Goal: Task Accomplishment & Management: Use online tool/utility

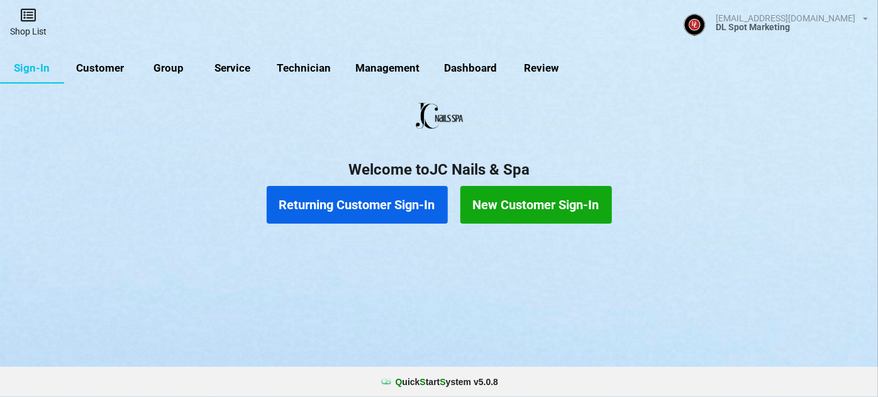
click at [29, 25] on link "Shop List" at bounding box center [28, 22] width 57 height 45
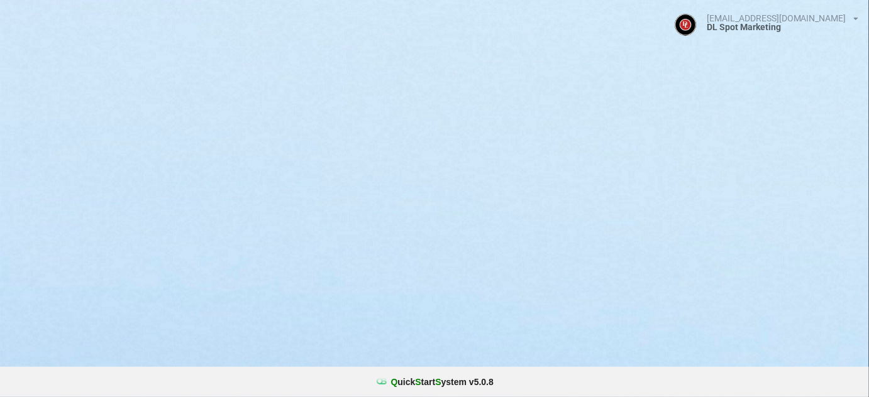
select select "25"
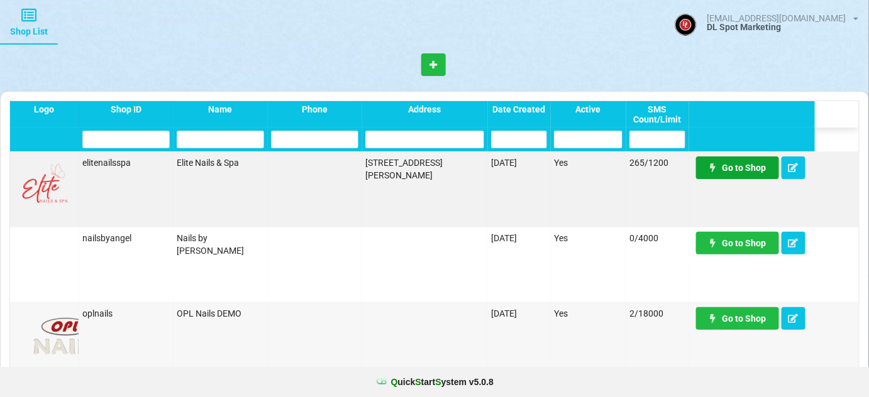
click at [738, 169] on link "Go to Shop" at bounding box center [737, 168] width 83 height 23
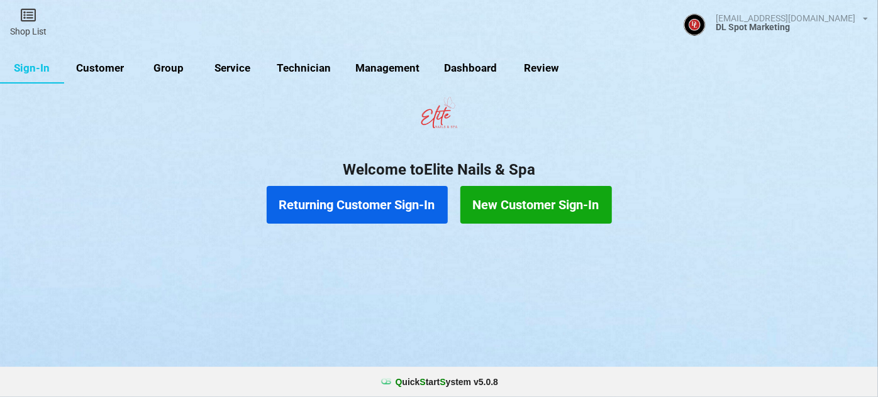
click at [108, 67] on link "Customer" at bounding box center [100, 68] width 72 height 30
select select "25"
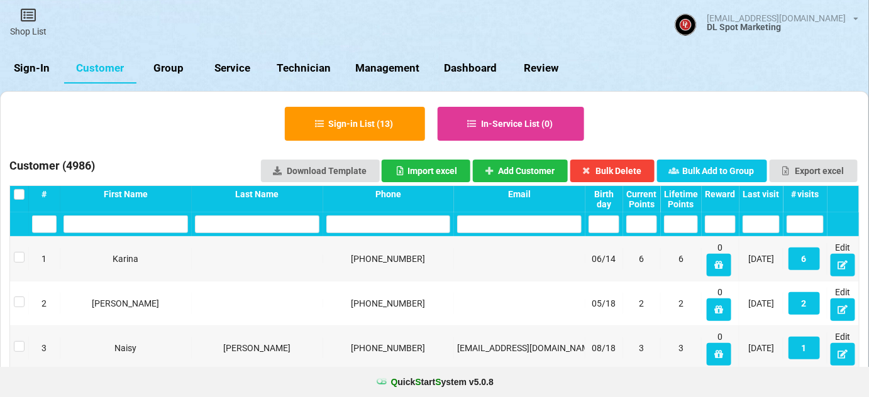
click at [745, 194] on div "Last visit" at bounding box center [728, 195] width 33 height 9
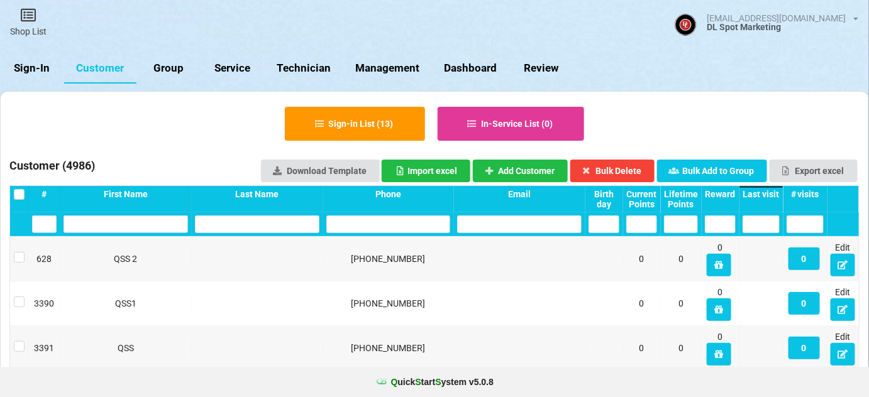
click at [769, 194] on div "Last visit" at bounding box center [753, 194] width 36 height 10
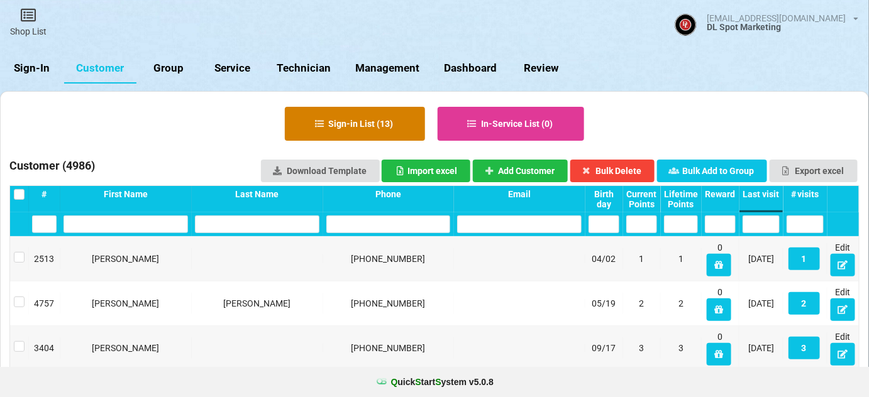
click at [365, 124] on button "Sign-in List ( 13 )" at bounding box center [355, 124] width 140 height 34
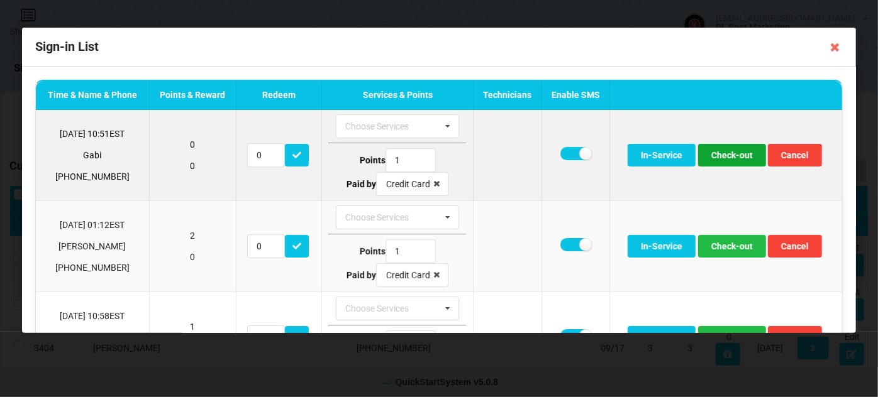
click at [723, 153] on button "Check-out" at bounding box center [732, 155] width 68 height 23
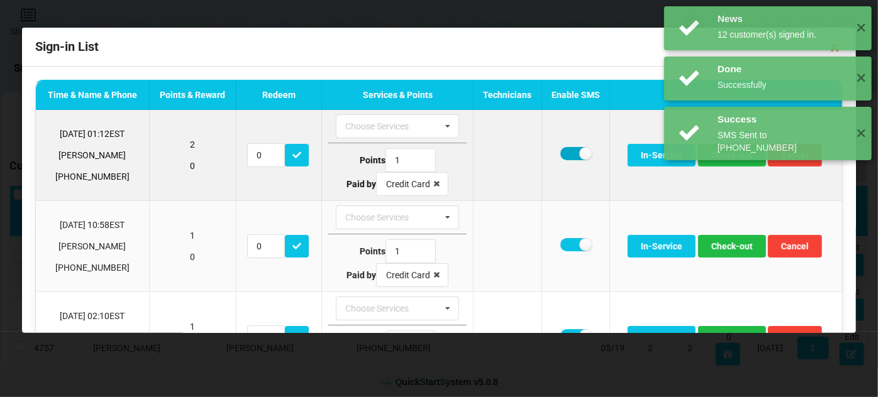
click at [561, 152] on label at bounding box center [575, 153] width 31 height 13
checkbox input "false"
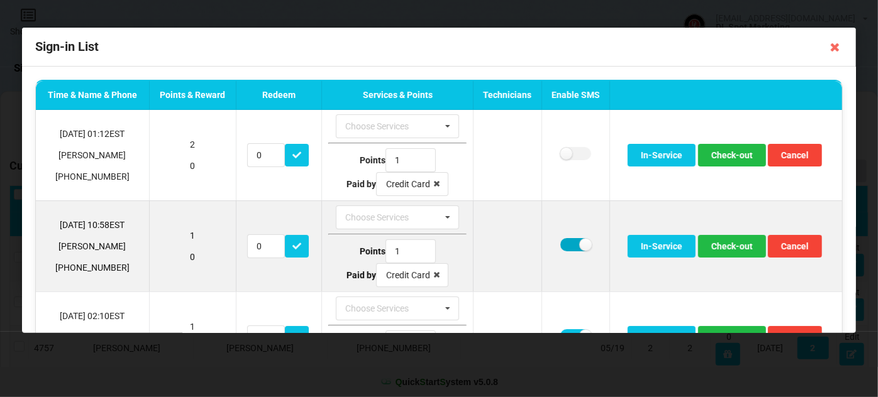
click at [569, 244] on label at bounding box center [575, 244] width 31 height 13
checkbox input "false"
click at [736, 244] on button "Check-out" at bounding box center [732, 246] width 68 height 23
click at [564, 243] on label at bounding box center [575, 244] width 31 height 13
checkbox input "false"
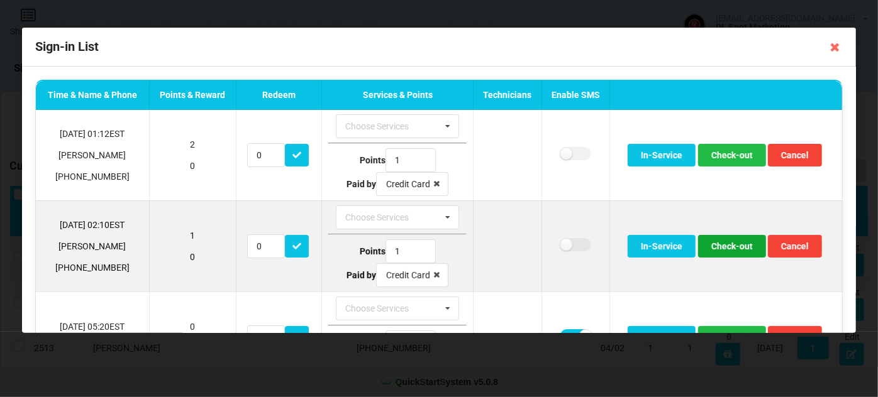
click at [726, 241] on button "Check-out" at bounding box center [732, 246] width 68 height 23
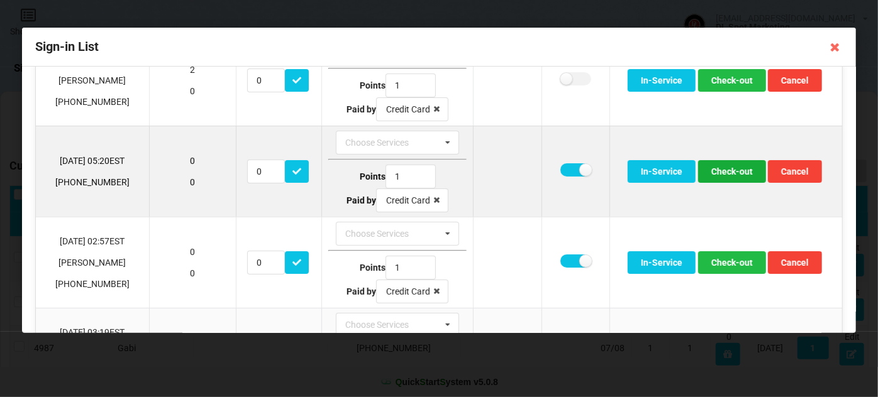
scroll to position [76, 0]
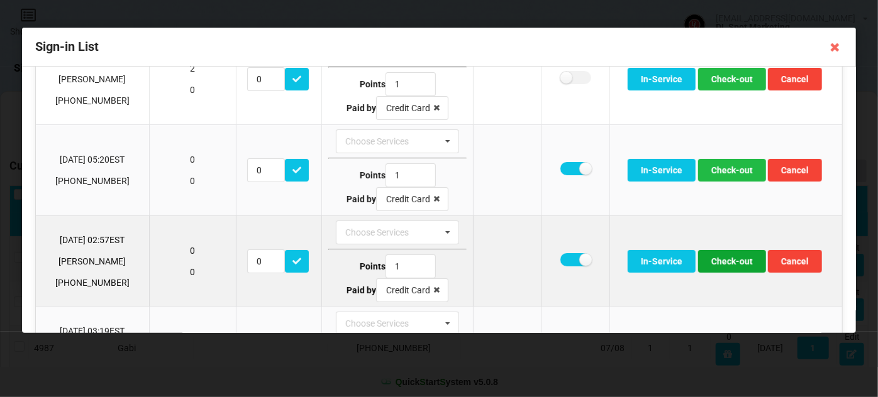
click at [732, 260] on button "Check-out" at bounding box center [732, 261] width 68 height 23
click at [731, 260] on button "Check-out" at bounding box center [732, 261] width 68 height 23
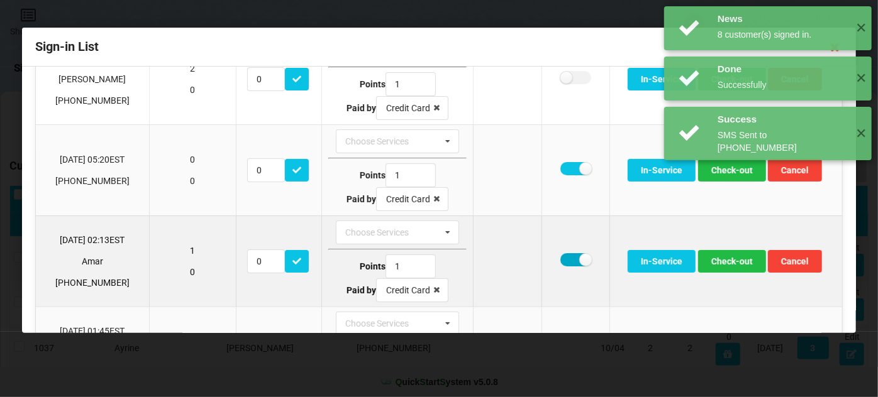
drag, startPoint x: 567, startPoint y: 254, endPoint x: 581, endPoint y: 254, distance: 13.8
click at [569, 254] on label at bounding box center [575, 259] width 31 height 13
checkbox input "false"
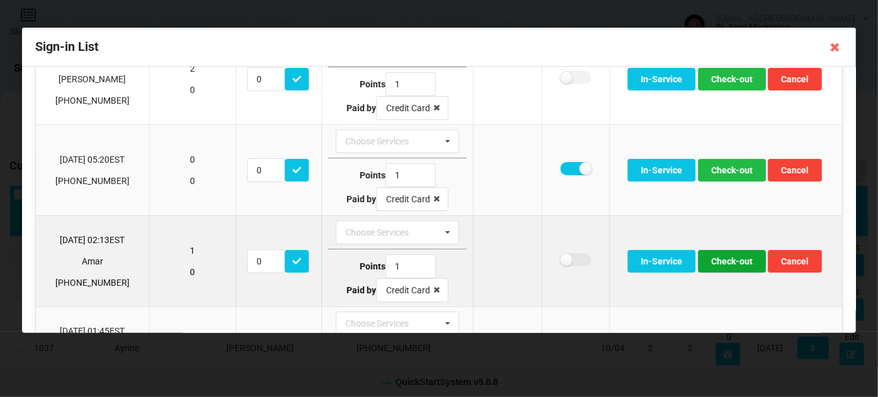
click at [719, 256] on button "Check-out" at bounding box center [732, 261] width 68 height 23
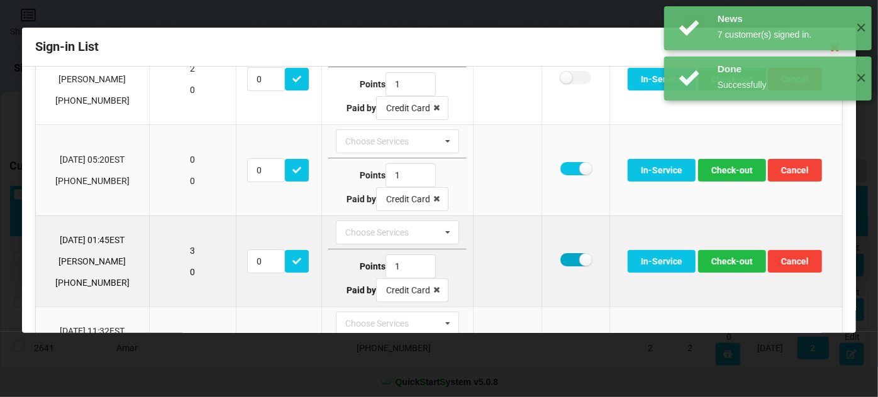
drag, startPoint x: 567, startPoint y: 257, endPoint x: 584, endPoint y: 257, distance: 16.4
click at [567, 257] on label at bounding box center [575, 259] width 31 height 13
checkbox input "false"
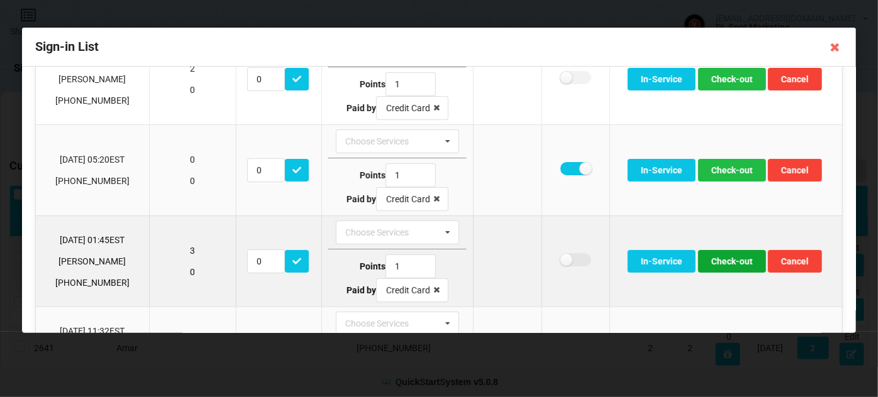
click at [725, 259] on button "Check-out" at bounding box center [732, 261] width 68 height 23
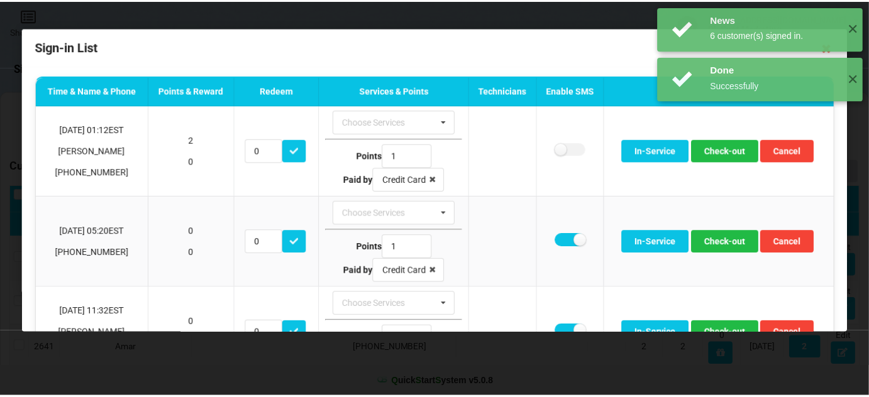
scroll to position [0, 0]
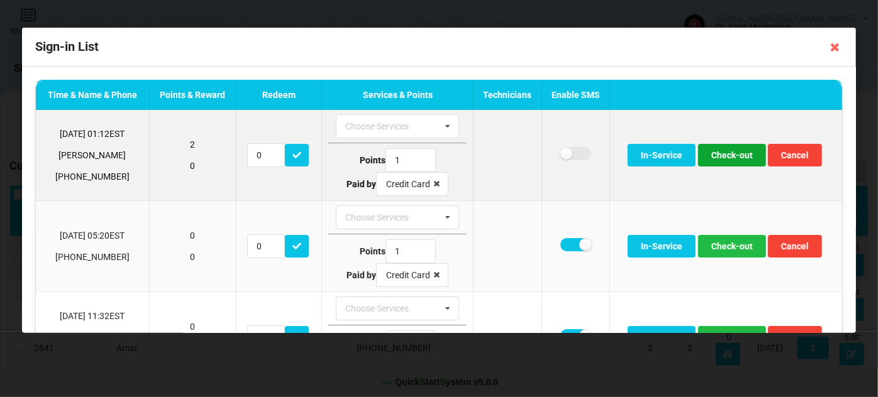
click at [736, 157] on button "Check-out" at bounding box center [732, 155] width 68 height 23
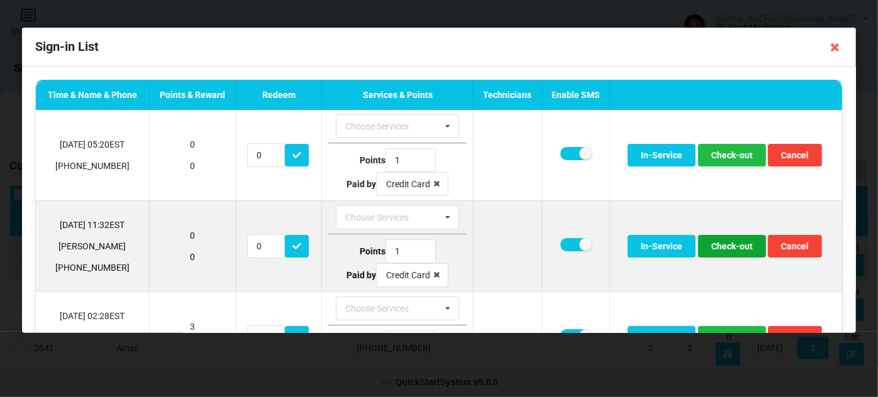
click at [716, 243] on button "Check-out" at bounding box center [732, 246] width 68 height 23
click at [717, 247] on button "Check-out" at bounding box center [732, 246] width 68 height 23
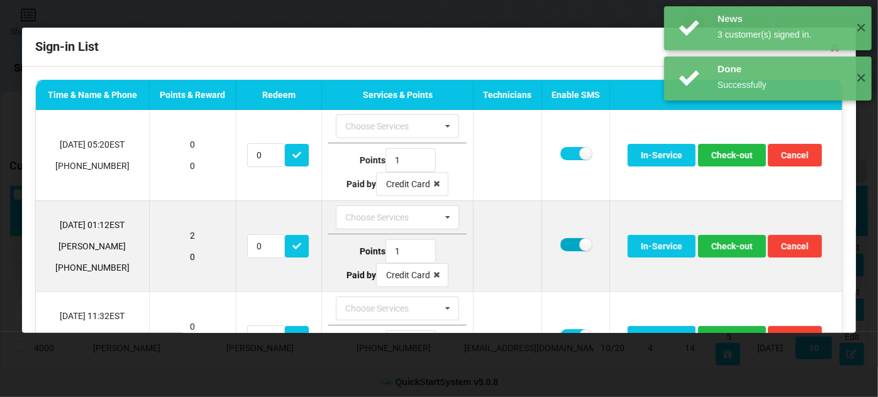
click at [563, 242] on label at bounding box center [575, 244] width 31 height 13
checkbox input "false"
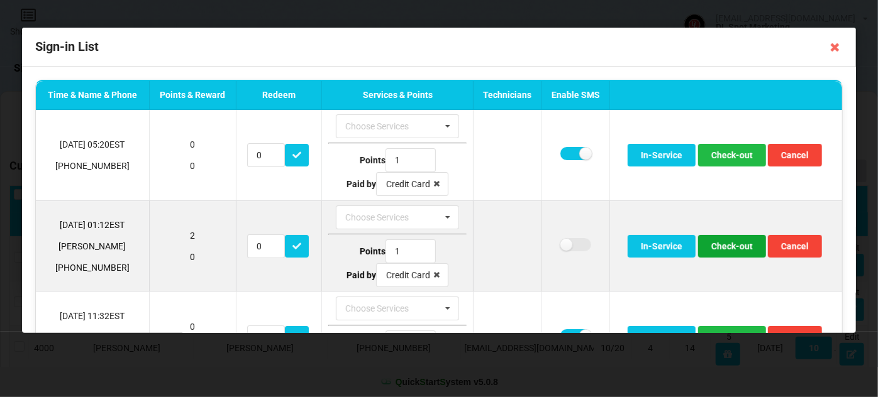
click at [714, 244] on button "Check-out" at bounding box center [732, 246] width 68 height 23
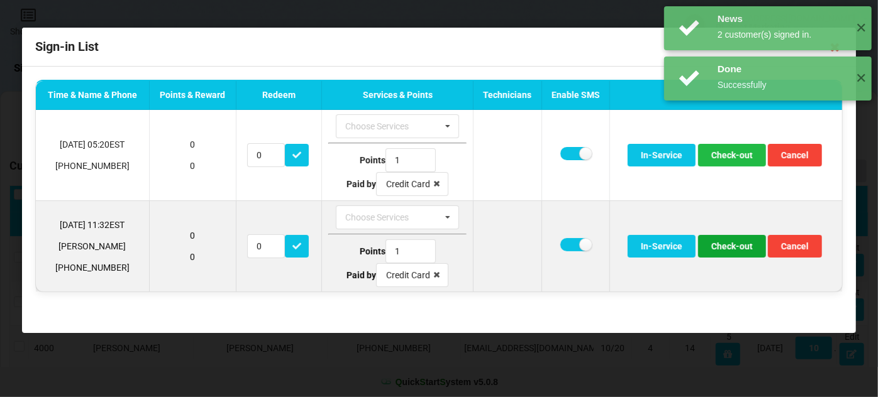
click at [723, 247] on button "Check-out" at bounding box center [732, 246] width 68 height 23
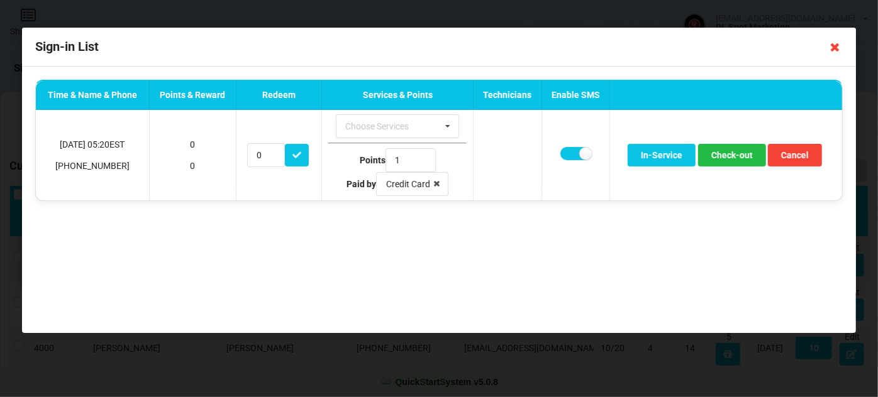
click at [836, 48] on icon at bounding box center [835, 47] width 20 height 20
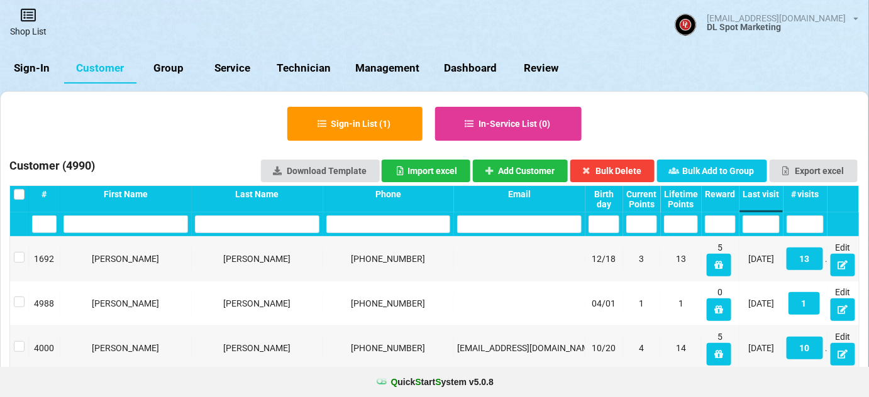
click at [25, 19] on icon at bounding box center [28, 15] width 18 height 15
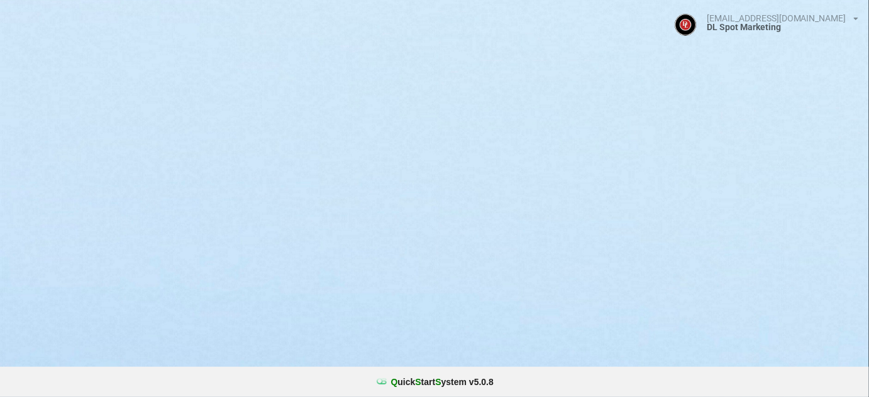
select select "25"
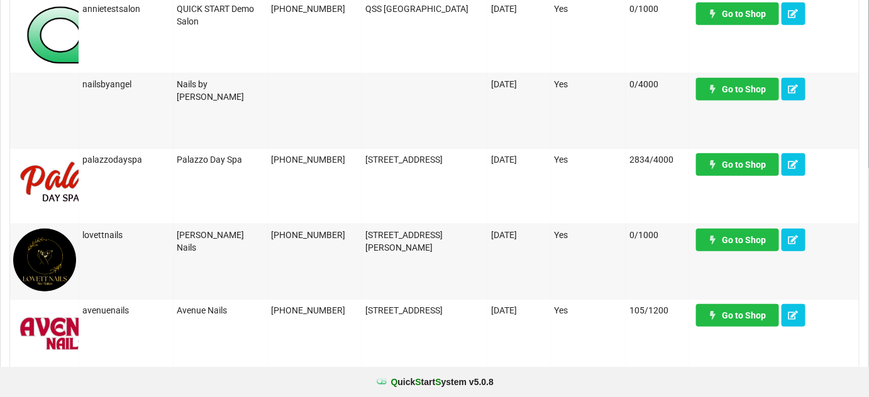
scroll to position [305, 0]
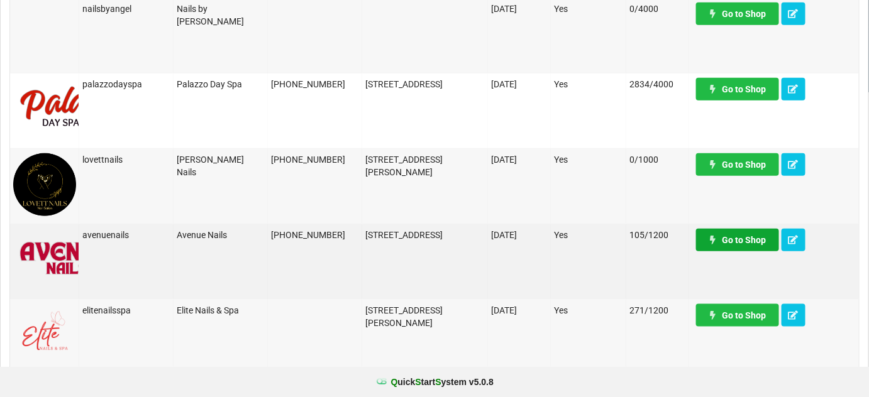
click at [746, 238] on link "Go to Shop" at bounding box center [737, 240] width 83 height 23
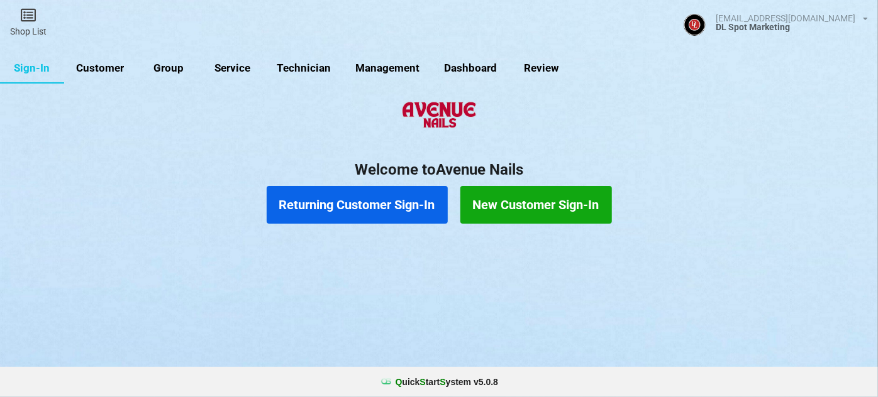
click at [91, 67] on link "Customer" at bounding box center [100, 68] width 72 height 30
select select "25"
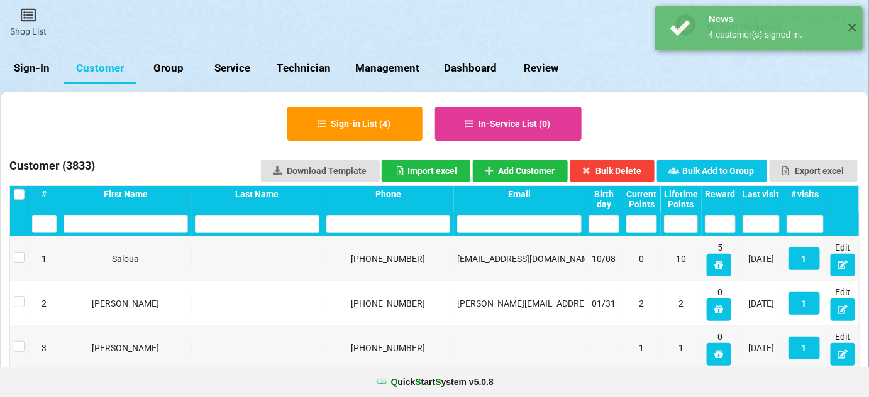
click at [763, 192] on div "Last visit" at bounding box center [761, 194] width 37 height 10
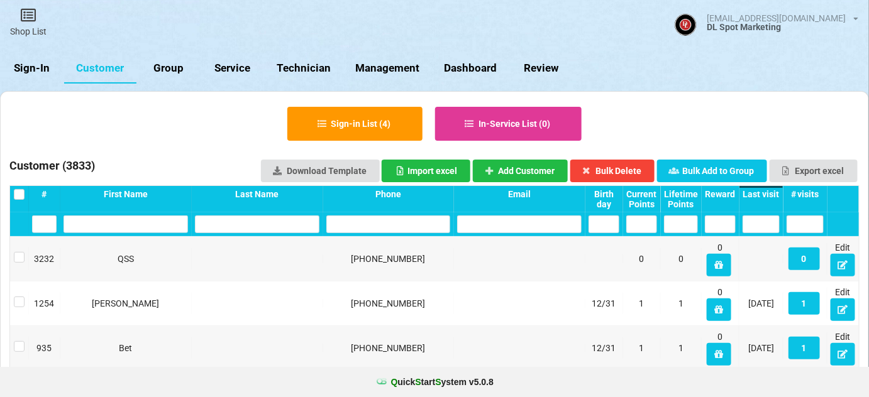
click at [765, 192] on div "Last visit" at bounding box center [761, 194] width 37 height 10
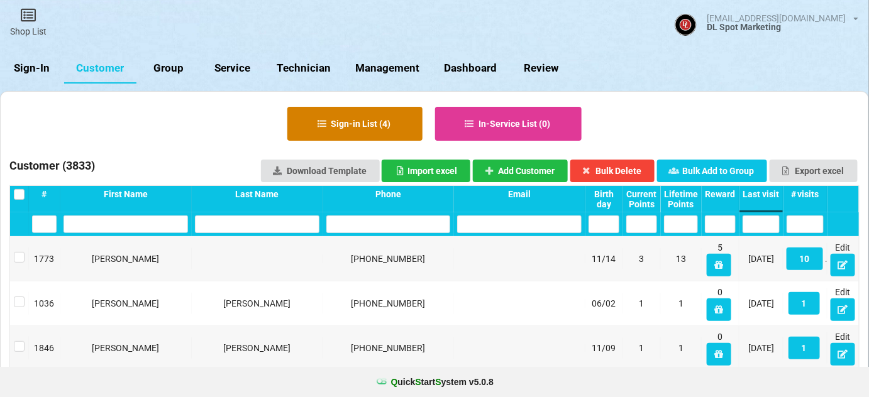
click at [332, 118] on button "Sign-in List ( 4 )" at bounding box center [354, 124] width 135 height 34
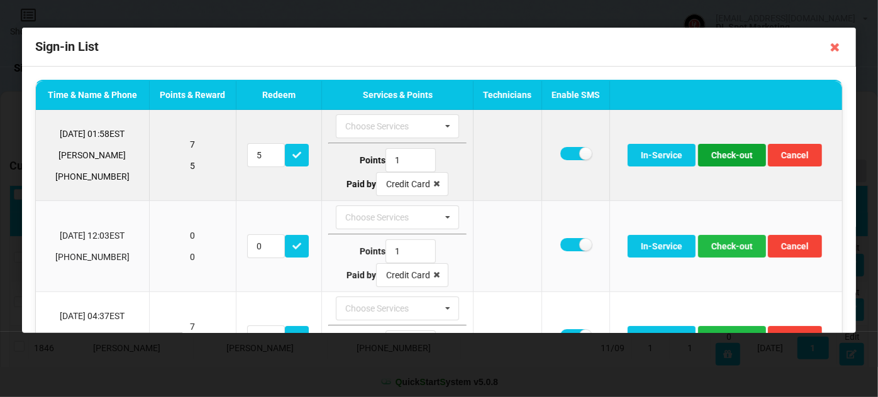
click at [735, 157] on button "Check-out" at bounding box center [732, 155] width 68 height 23
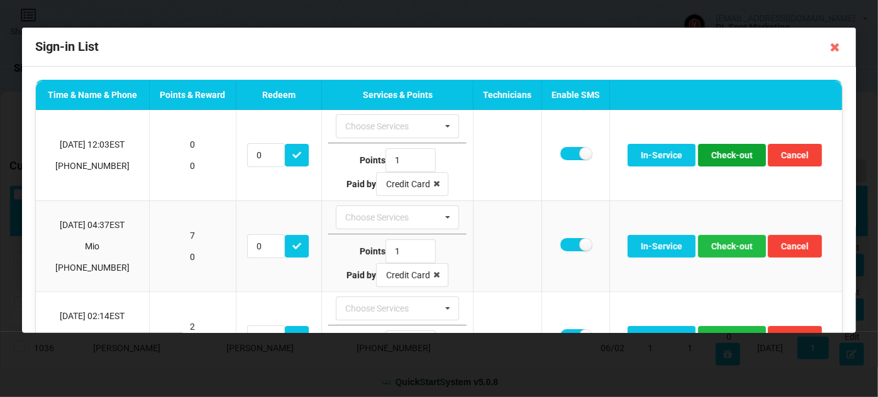
click at [735, 157] on button "Check-out" at bounding box center [732, 155] width 68 height 23
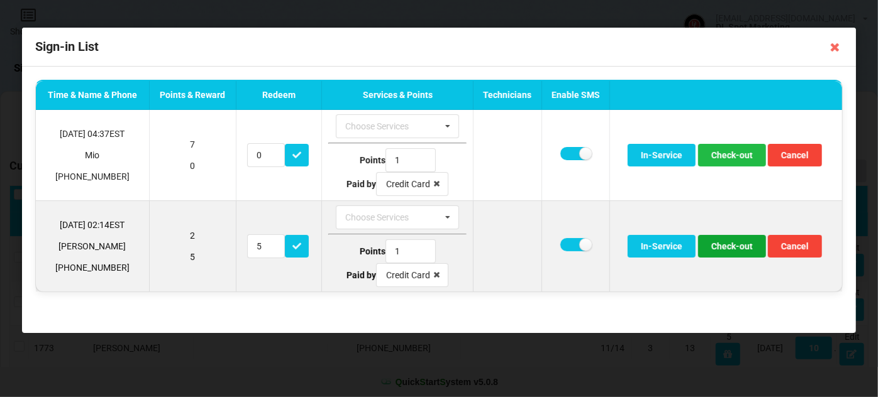
click at [738, 249] on button "Check-out" at bounding box center [732, 246] width 68 height 23
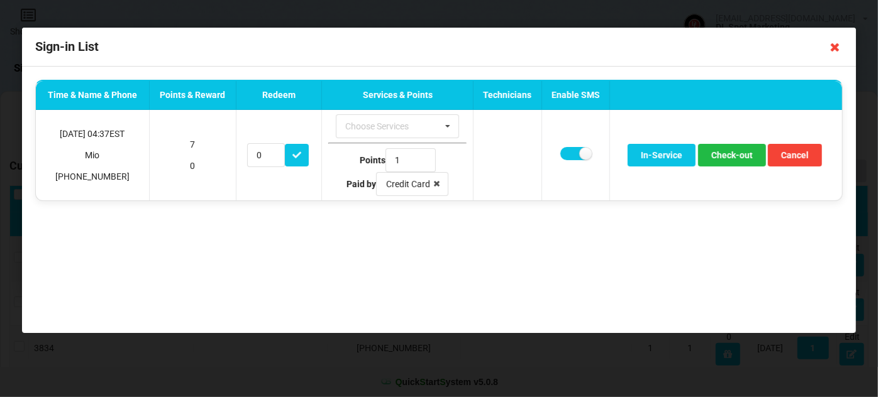
click at [835, 50] on icon at bounding box center [835, 47] width 20 height 20
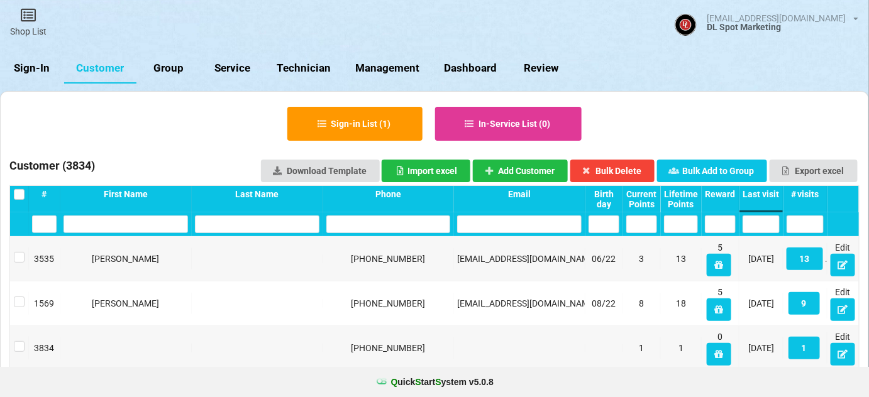
click at [33, 70] on link "Sign-In" at bounding box center [32, 68] width 64 height 30
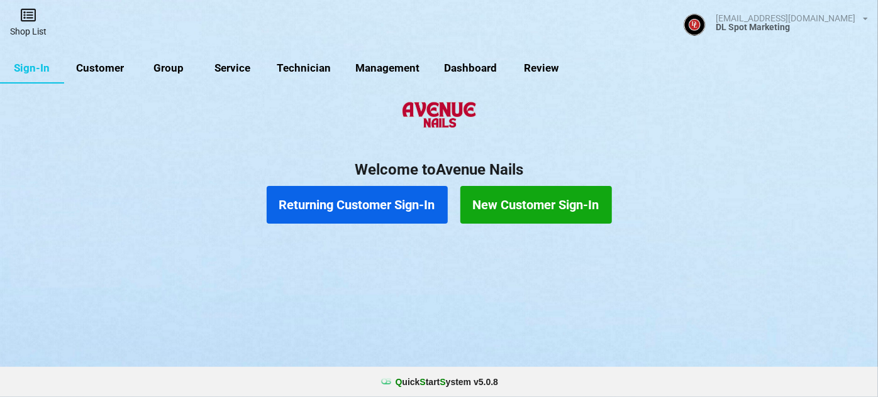
click at [25, 19] on icon at bounding box center [28, 15] width 18 height 15
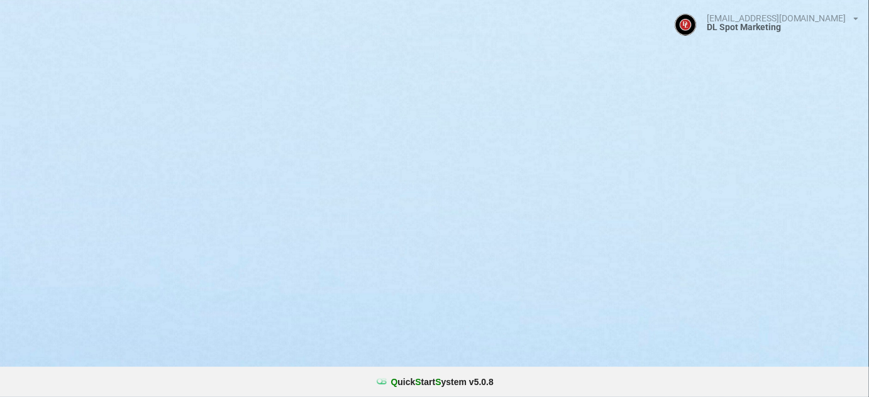
select select "25"
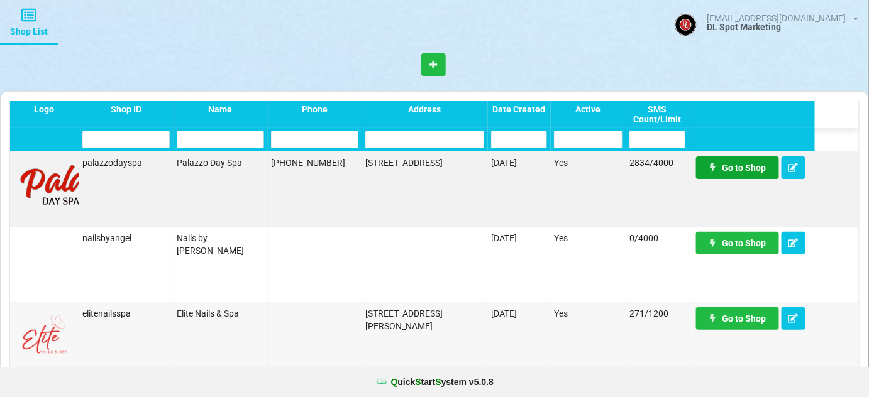
click at [745, 173] on link "Go to Shop" at bounding box center [737, 168] width 83 height 23
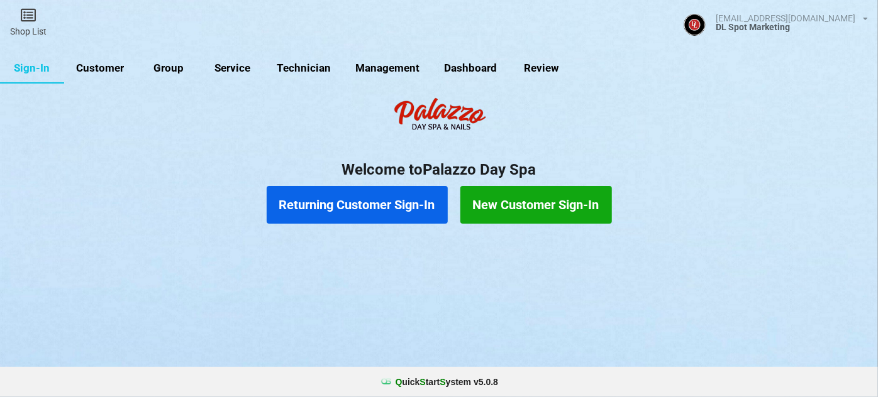
click at [102, 70] on link "Customer" at bounding box center [100, 68] width 72 height 30
select select "25"
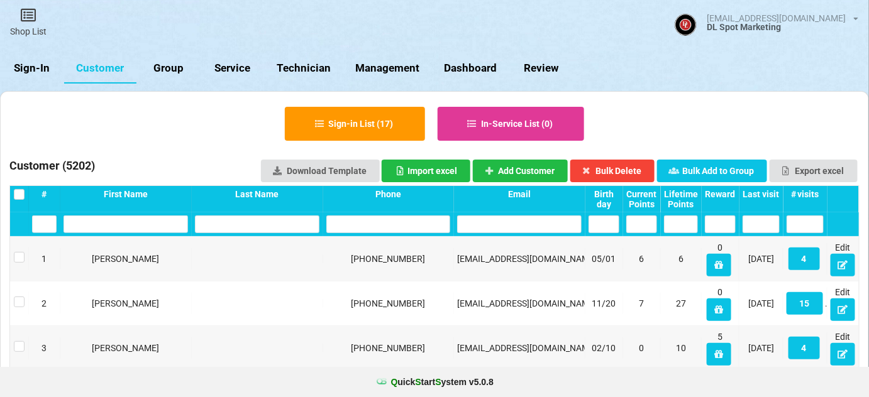
click at [769, 197] on div "Last visit" at bounding box center [761, 194] width 37 height 10
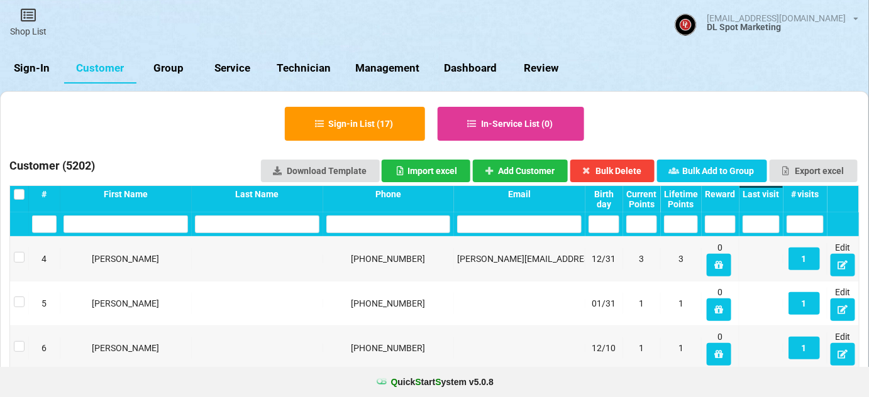
click at [769, 197] on div "Last visit" at bounding box center [761, 194] width 37 height 10
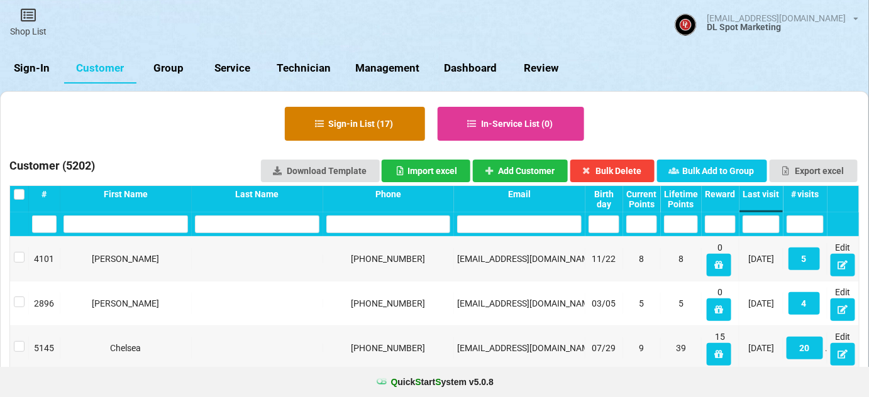
click at [332, 121] on button "Sign-in List ( 17 )" at bounding box center [355, 124] width 140 height 34
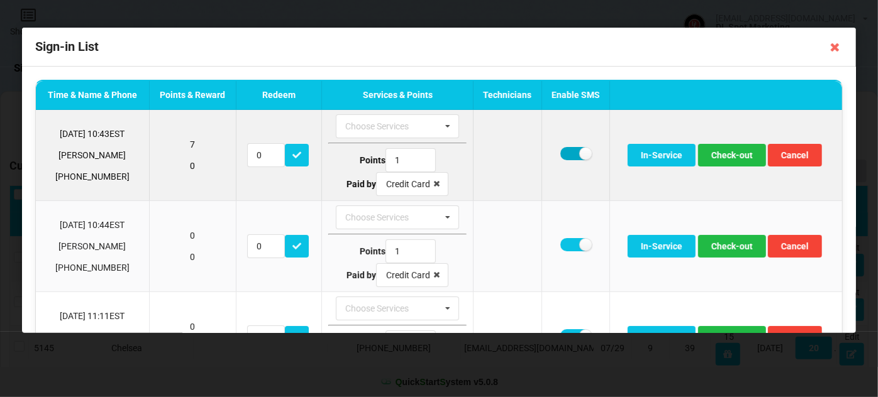
click at [566, 155] on label at bounding box center [575, 153] width 31 height 13
checkbox input "false"
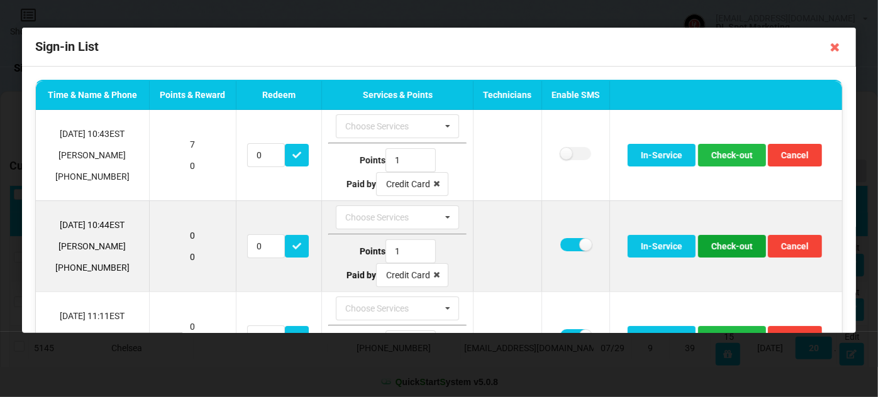
click at [733, 245] on button "Check-out" at bounding box center [732, 246] width 68 height 23
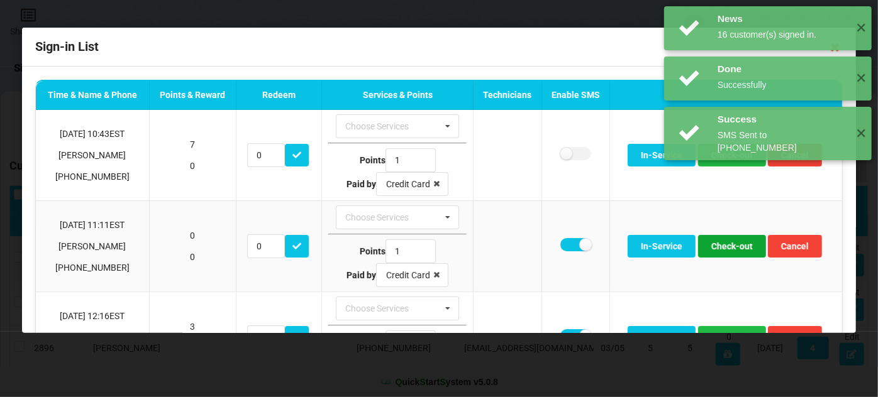
click at [733, 245] on button "Check-out" at bounding box center [732, 246] width 68 height 23
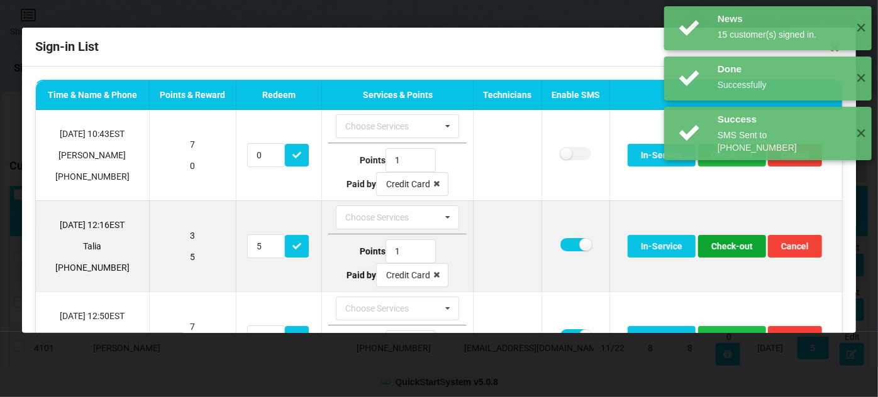
click at [733, 245] on button "Check-out" at bounding box center [732, 246] width 68 height 23
click at [732, 245] on button "Check-out" at bounding box center [732, 246] width 68 height 23
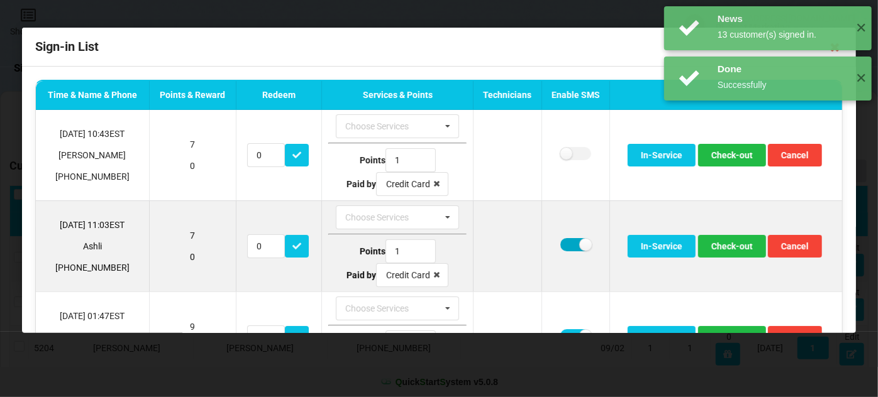
drag, startPoint x: 562, startPoint y: 242, endPoint x: 600, endPoint y: 245, distance: 38.4
click at [563, 242] on label at bounding box center [575, 244] width 31 height 13
checkbox input "false"
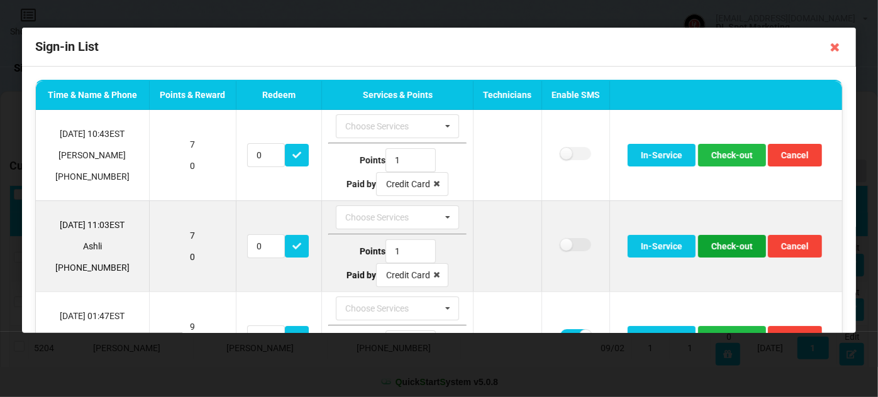
click at [713, 243] on button "Check-out" at bounding box center [732, 246] width 68 height 23
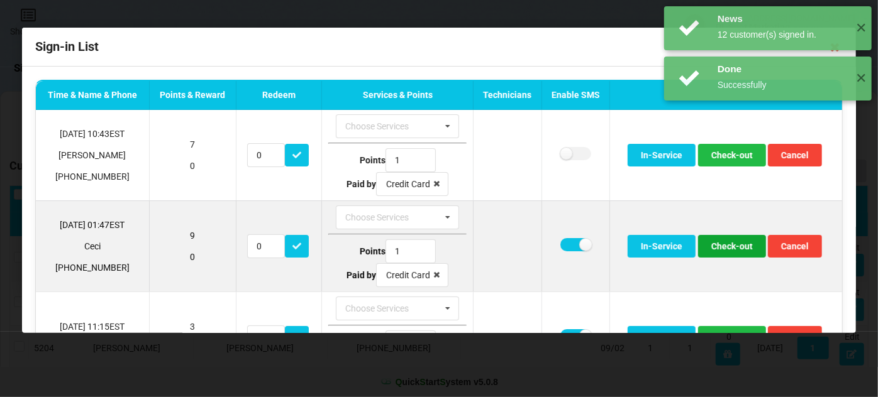
click at [715, 244] on button "Check-out" at bounding box center [732, 246] width 68 height 23
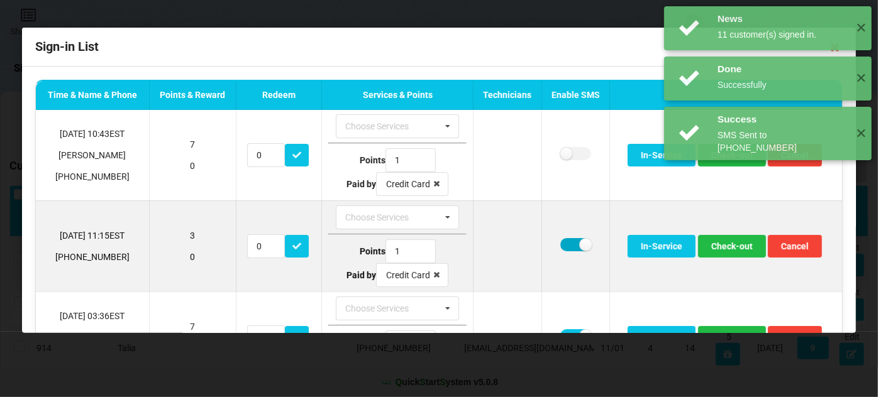
click at [560, 243] on label at bounding box center [575, 244] width 31 height 13
checkbox input "false"
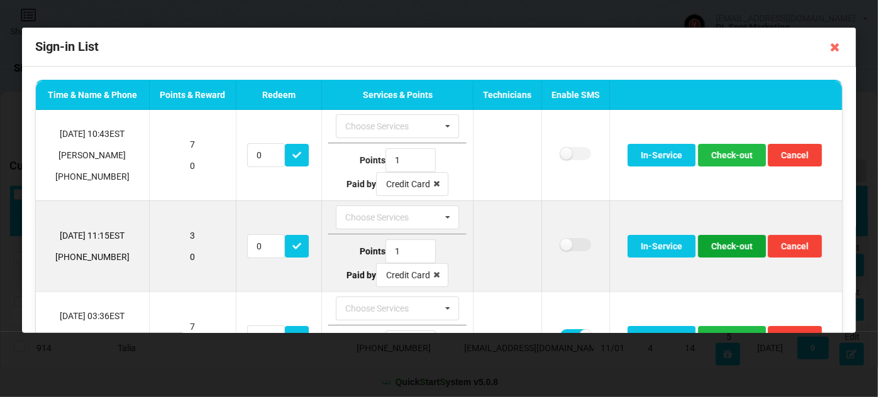
click at [727, 244] on button "Check-out" at bounding box center [732, 246] width 68 height 23
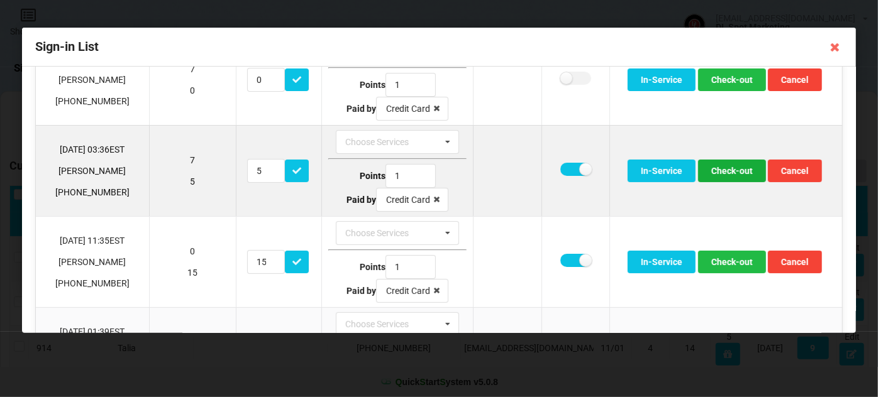
scroll to position [76, 0]
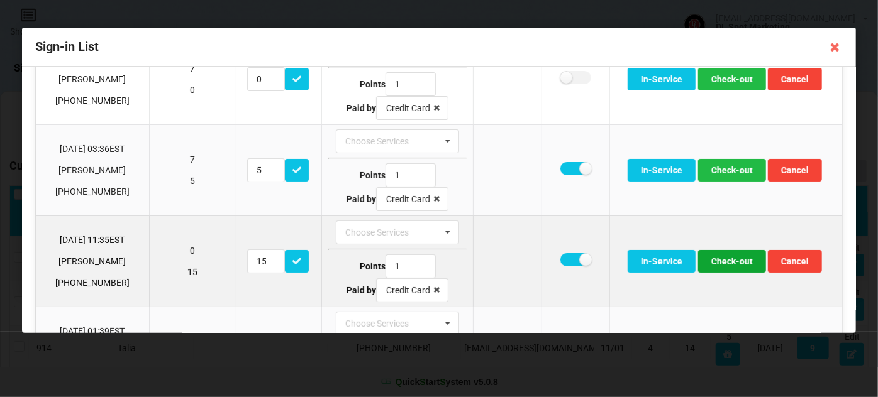
click at [736, 264] on button "Check-out" at bounding box center [732, 261] width 68 height 23
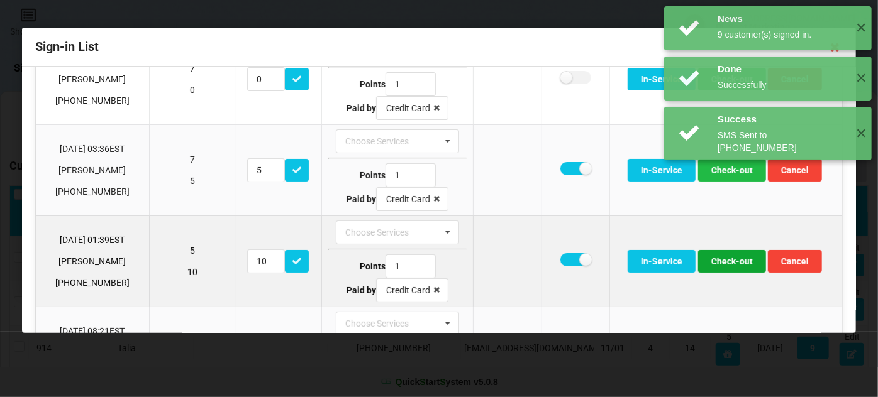
click at [736, 264] on button "Check-out" at bounding box center [732, 261] width 68 height 23
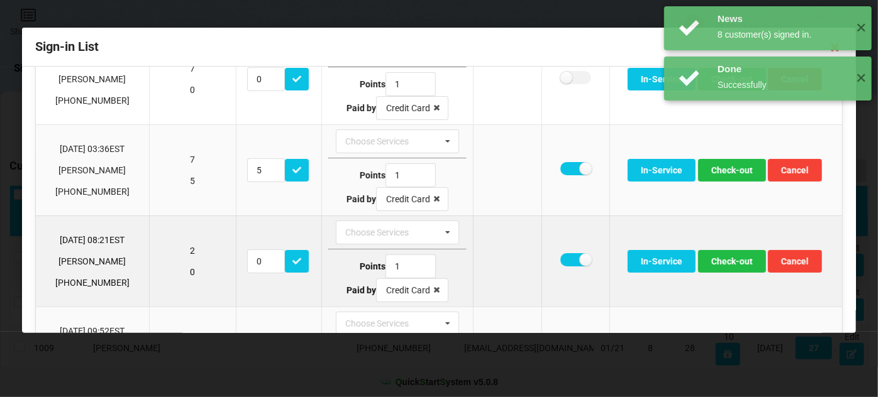
click at [555, 258] on td at bounding box center [575, 261] width 68 height 91
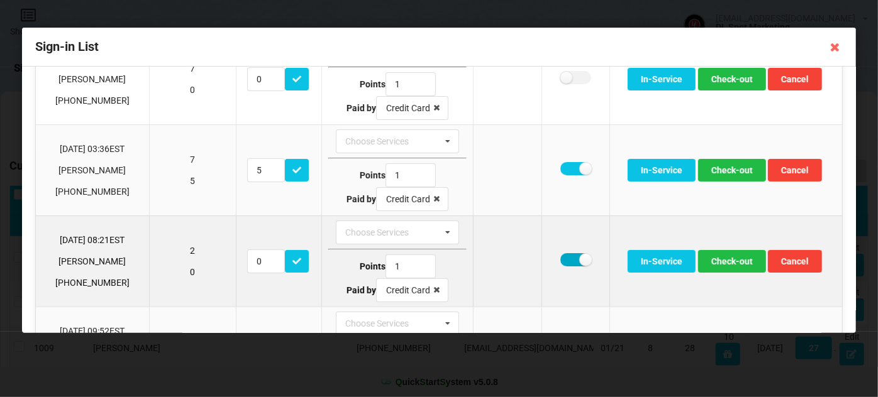
click at [567, 256] on label at bounding box center [575, 259] width 31 height 13
checkbox input "false"
click at [730, 257] on button "Check-out" at bounding box center [732, 261] width 68 height 23
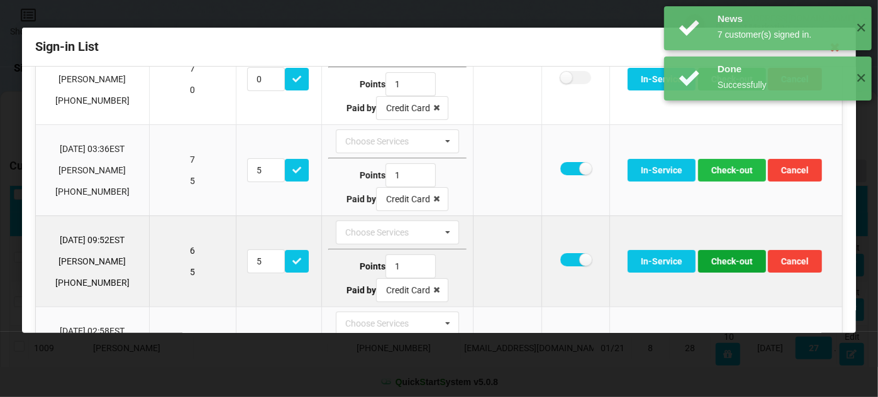
click at [725, 260] on button "Check-out" at bounding box center [732, 261] width 68 height 23
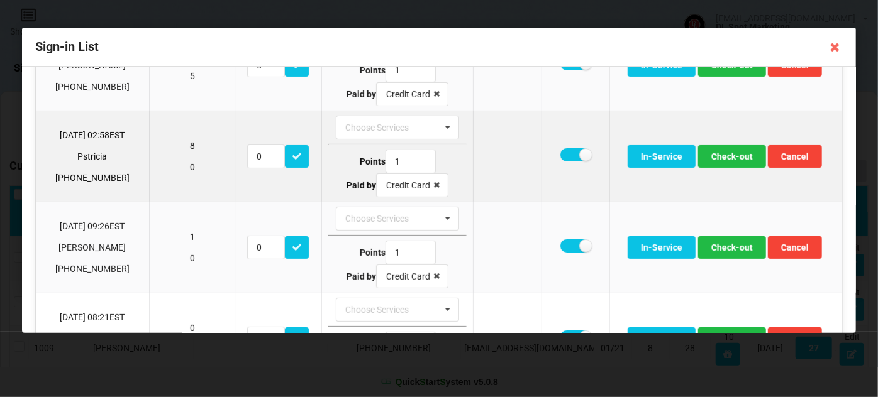
scroll to position [228, 0]
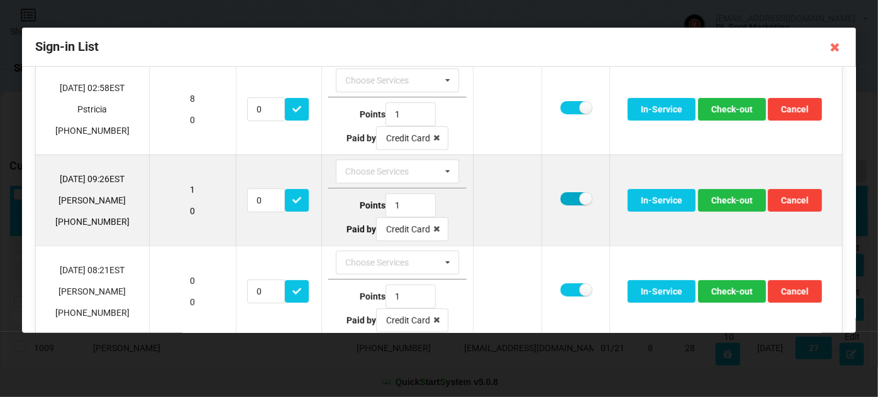
click at [565, 196] on label at bounding box center [575, 198] width 31 height 13
checkbox input "false"
click at [726, 196] on button "Check-out" at bounding box center [732, 200] width 68 height 23
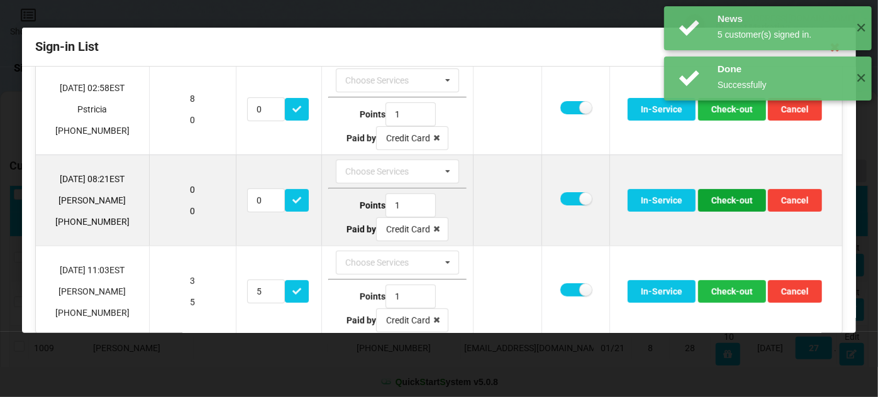
click at [725, 196] on button "Check-out" at bounding box center [732, 200] width 68 height 23
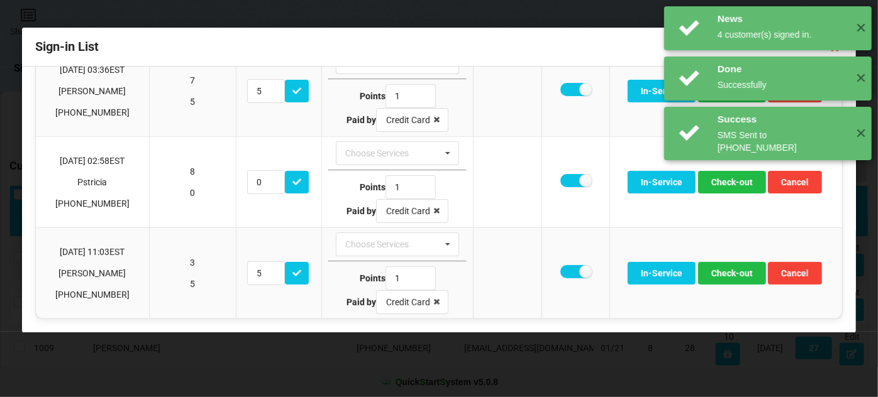
scroll to position [151, 0]
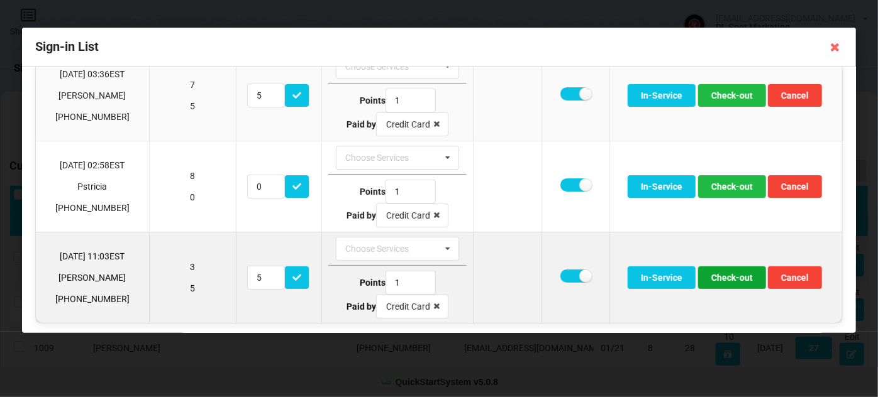
click at [730, 274] on button "Check-out" at bounding box center [732, 278] width 68 height 23
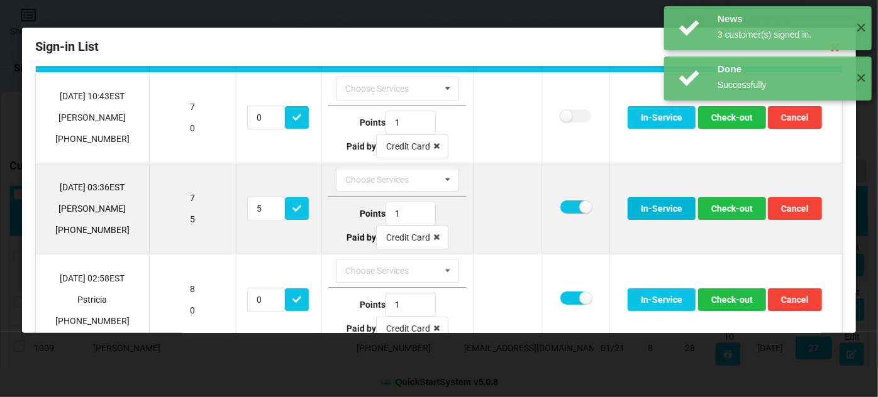
scroll to position [0, 0]
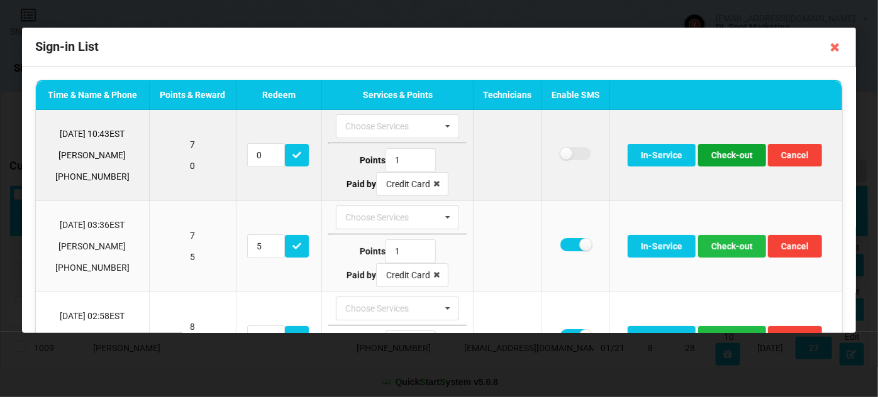
click at [726, 157] on button "Check-out" at bounding box center [732, 155] width 68 height 23
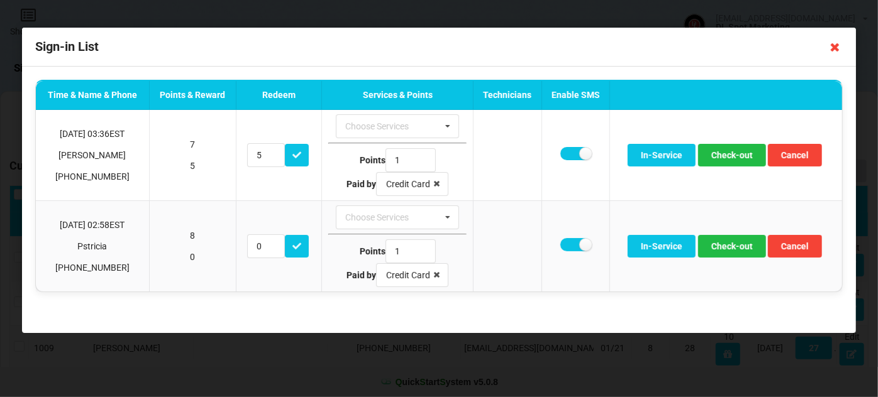
click at [837, 48] on icon at bounding box center [835, 47] width 20 height 20
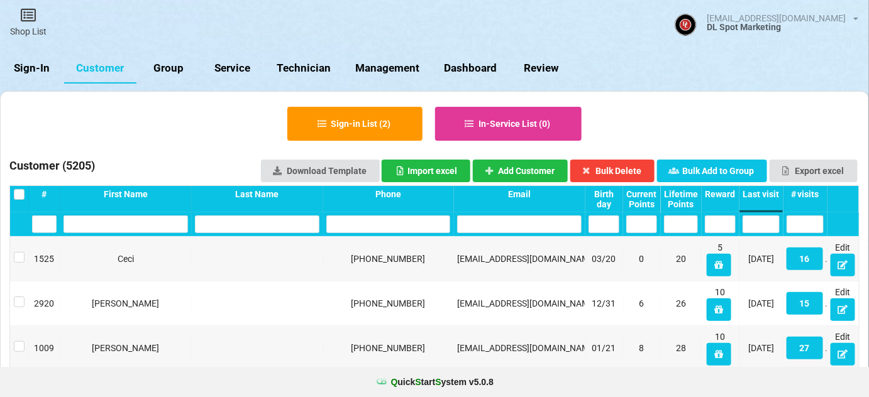
click at [35, 70] on link "Sign-In" at bounding box center [32, 68] width 64 height 30
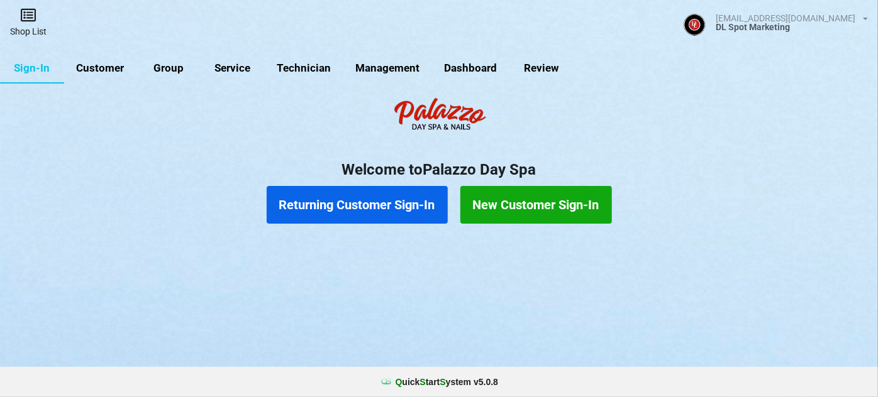
click at [20, 25] on link "Shop List" at bounding box center [28, 22] width 57 height 45
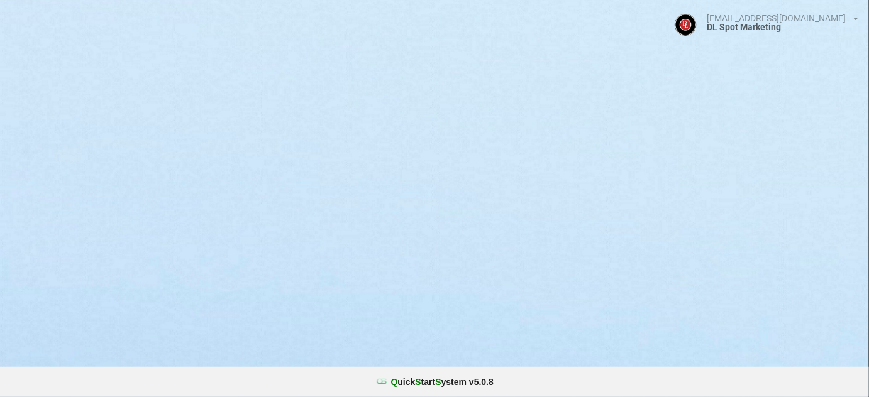
select select "25"
